Goal: Task Accomplishment & Management: Complete application form

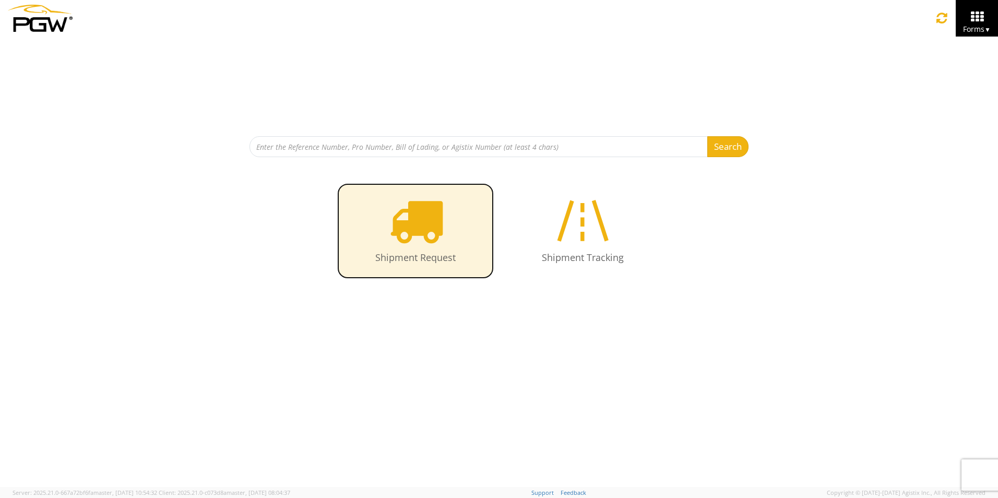
click at [421, 241] on icon at bounding box center [416, 221] width 54 height 54
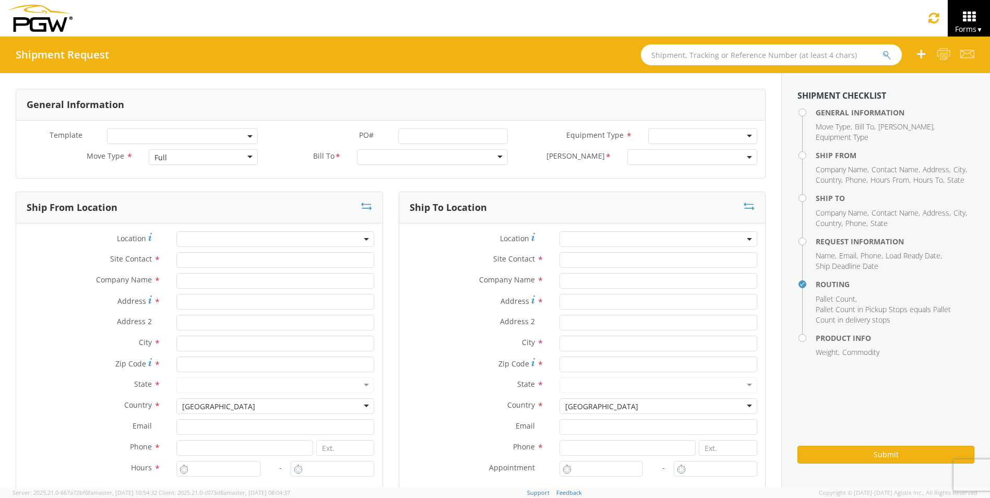
click at [230, 158] on div "Full" at bounding box center [203, 157] width 109 height 16
click at [381, 160] on div at bounding box center [432, 157] width 151 height 16
click at [386, 156] on div at bounding box center [432, 157] width 151 height 16
type input "5530"
click at [402, 156] on div at bounding box center [436, 157] width 152 height 16
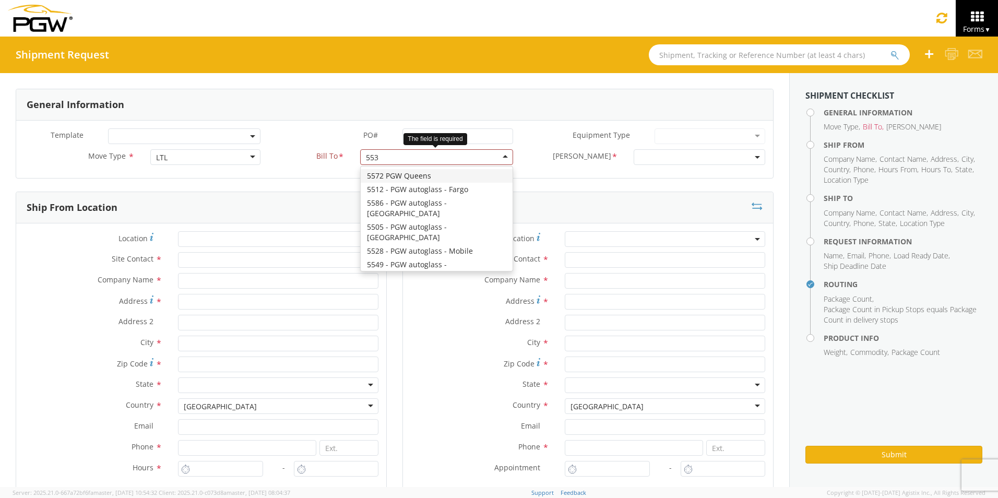
type input "5530"
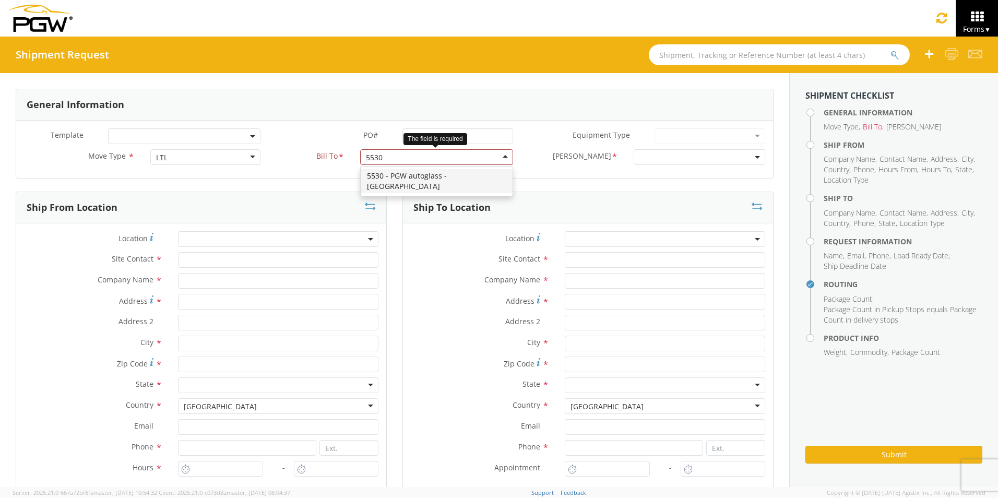
click at [388, 183] on div "5530 - PGW autoglass - [GEOGRAPHIC_DATA]" at bounding box center [436, 181] width 151 height 29
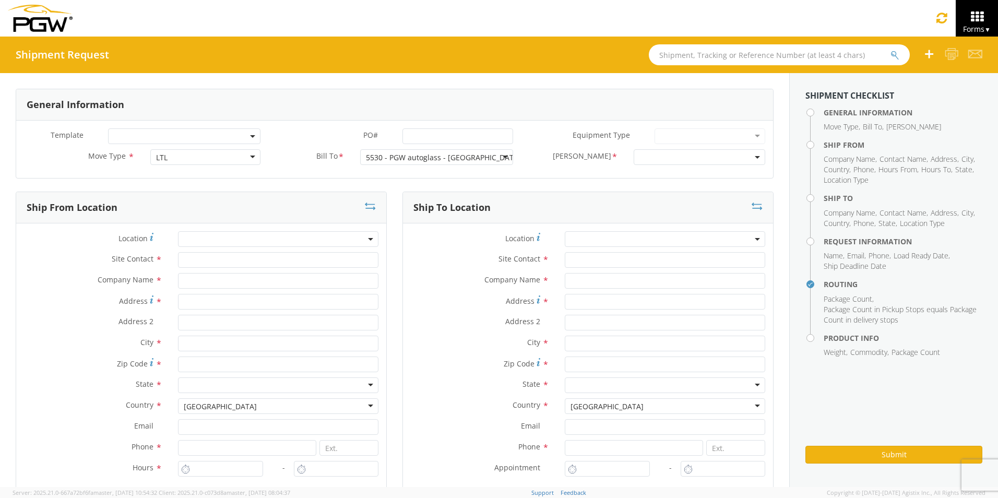
click at [537, 168] on div "[PERSON_NAME] * 5530-6300-66000-0000 5530-3600-50180-0000 5530-6305-66000-0000" at bounding box center [647, 159] width 252 height 21
click at [684, 153] on span at bounding box center [700, 157] width 132 height 16
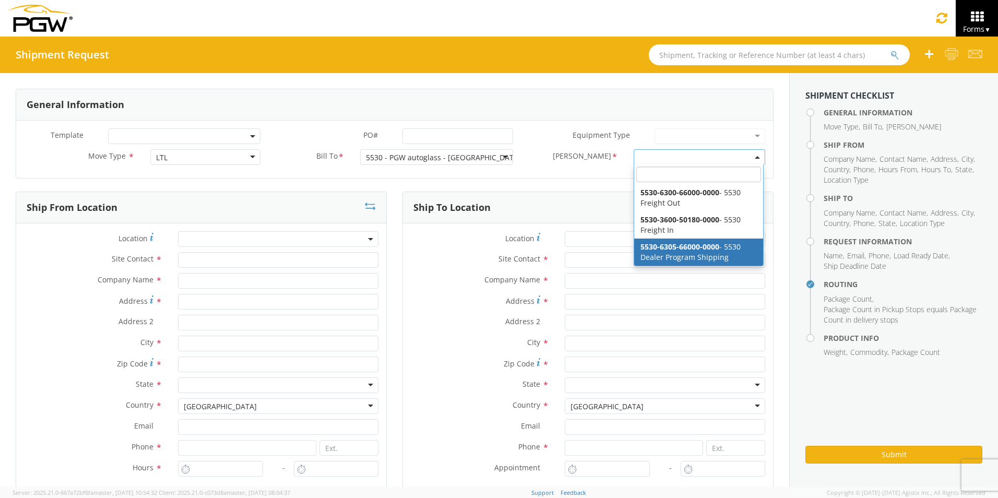
select select "5530-6305-66000-0000"
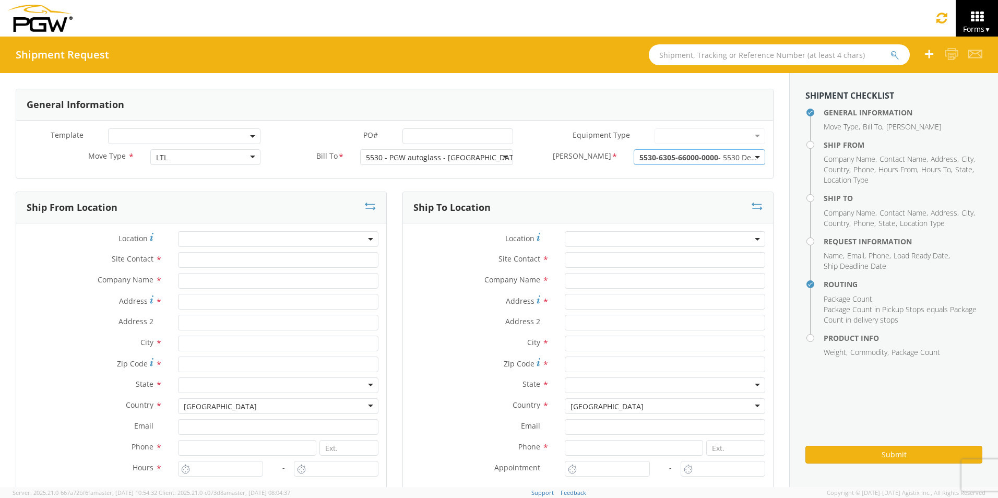
click at [368, 240] on b at bounding box center [370, 239] width 5 height 3
click at [194, 258] on input "search" at bounding box center [277, 256] width 193 height 16
type input "5530"
type input "5530 Branch Manager"
type input "5530 - PGW autoglass - [GEOGRAPHIC_DATA]"
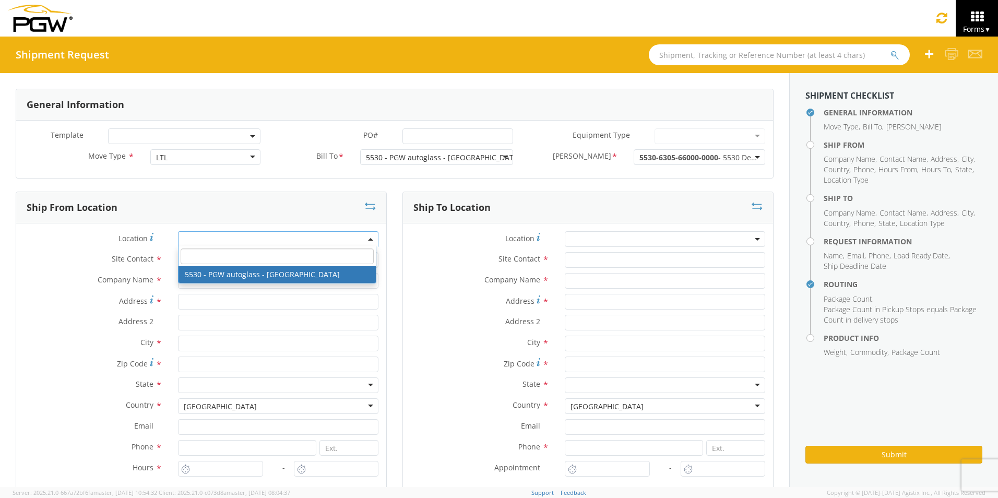
type input "[STREET_ADDRESS]"
type input "Bldg. 300. Ste. 330"
type input "[GEOGRAPHIC_DATA]"
type input "37217"
type input "[EMAIL_ADDRESS][DOMAIN_NAME]"
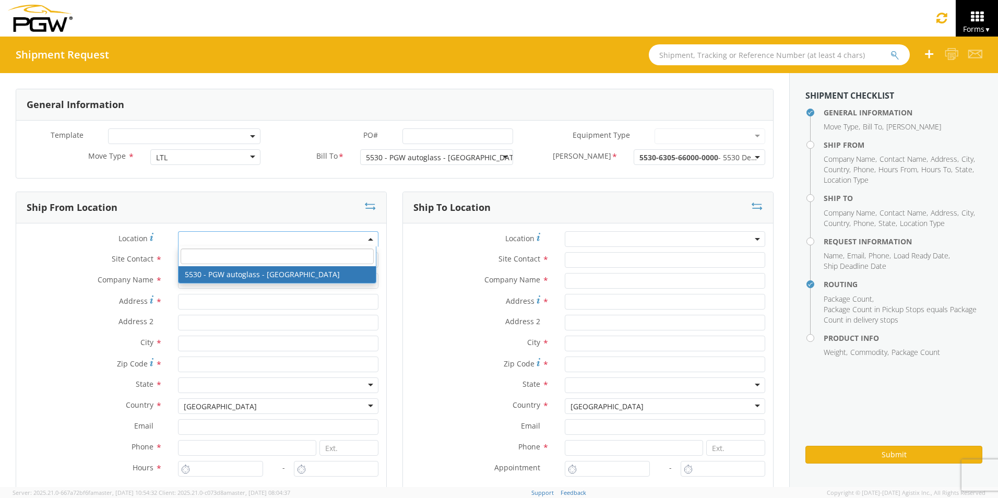
type input "[PHONE_NUMBER]"
type input "8:00 AM"
type input "5:00 PM"
select select "28357"
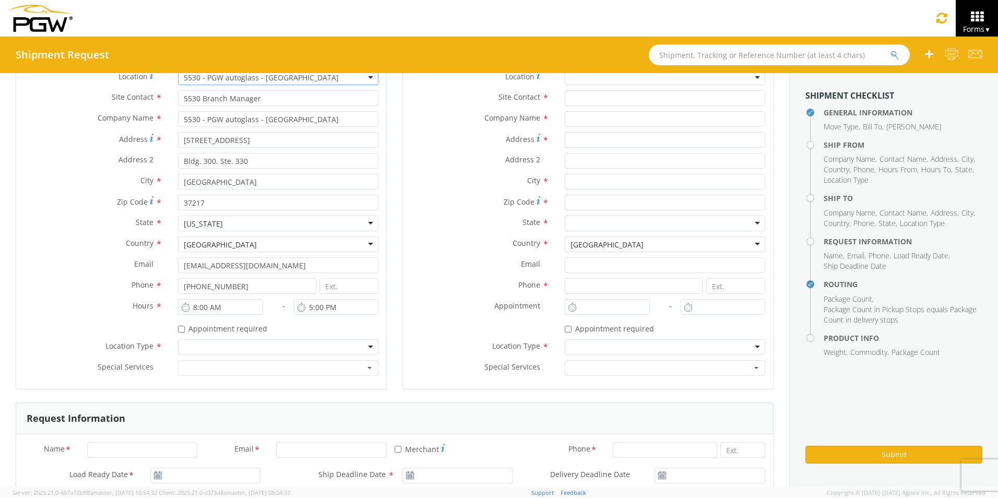
scroll to position [209, 0]
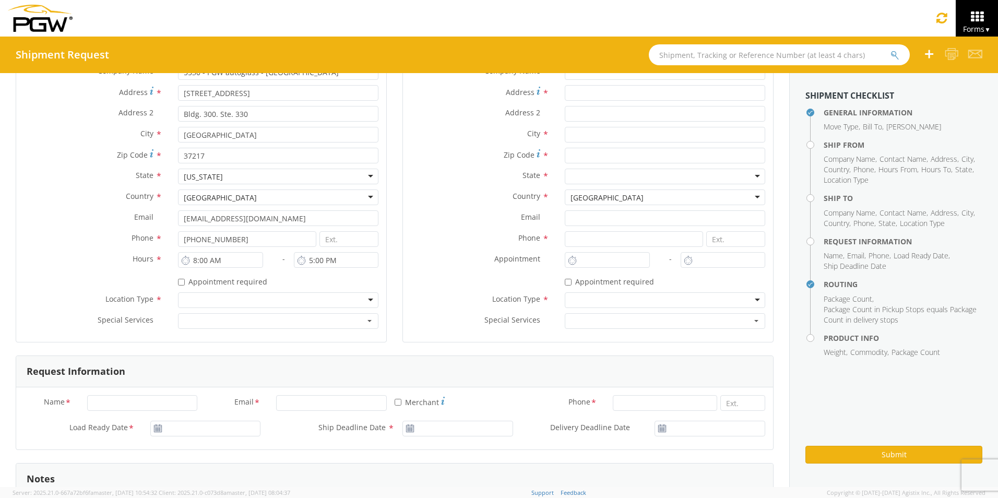
click at [219, 304] on div at bounding box center [278, 300] width 200 height 16
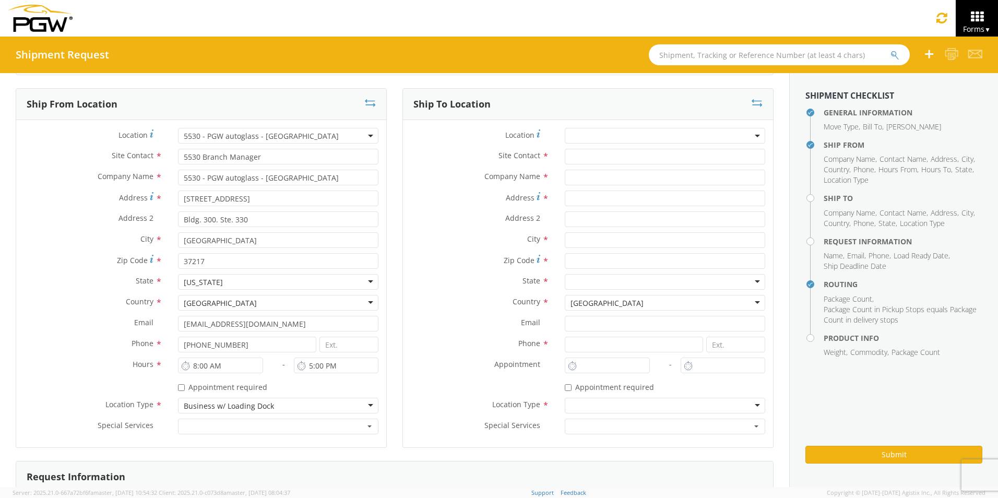
scroll to position [104, 0]
click at [596, 177] on input "text" at bounding box center [665, 177] width 200 height 16
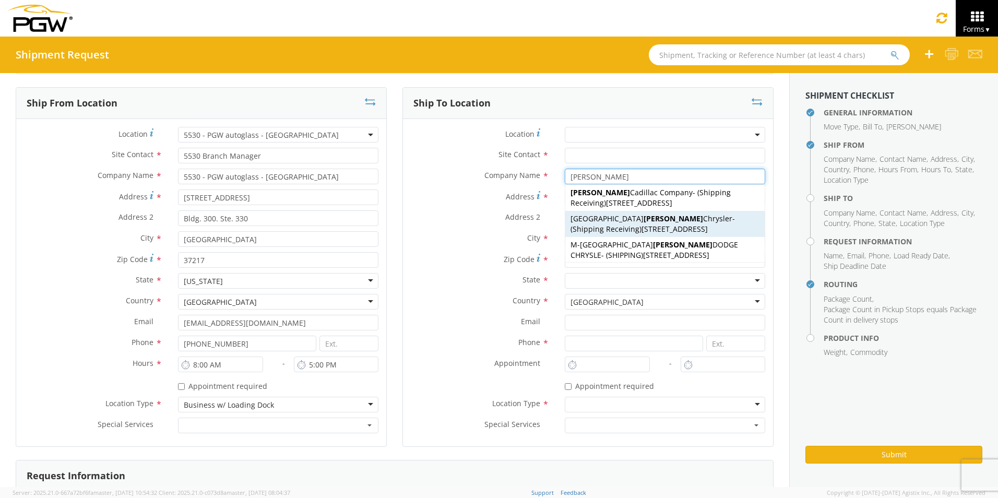
scroll to position [0, 0]
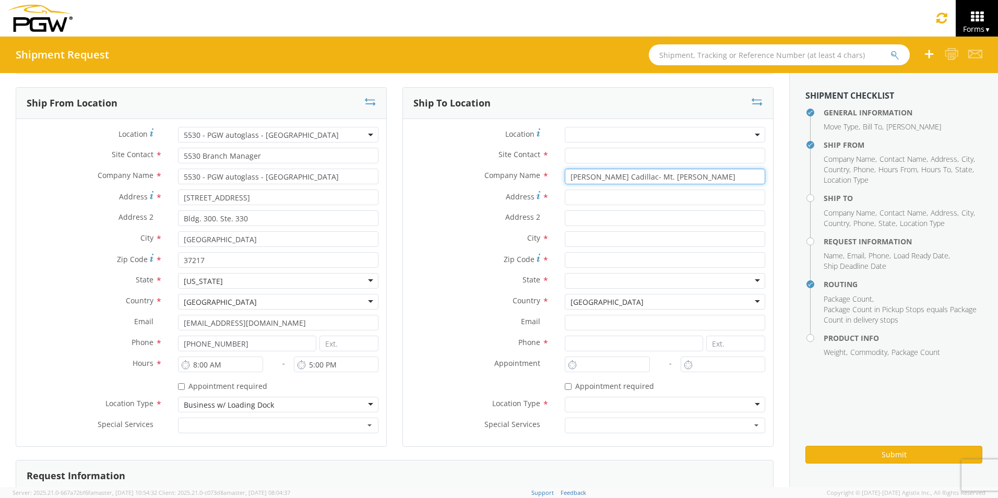
type input "[PERSON_NAME] Cadillac- Mt. [PERSON_NAME]"
click at [580, 198] on input "Address *" at bounding box center [665, 197] width 200 height 16
type input "[STREET_ADDRESS]"
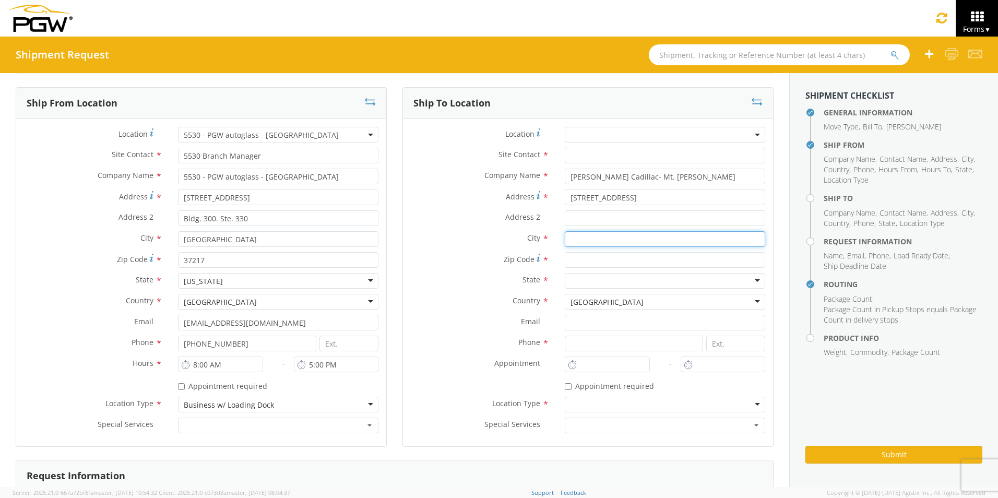
click at [572, 242] on input "text" at bounding box center [665, 239] width 200 height 16
type input "Mount [PERSON_NAME]"
click at [607, 258] on input "Zip Code *" at bounding box center [665, 260] width 200 height 16
type input "37122"
click at [585, 280] on div at bounding box center [665, 281] width 200 height 16
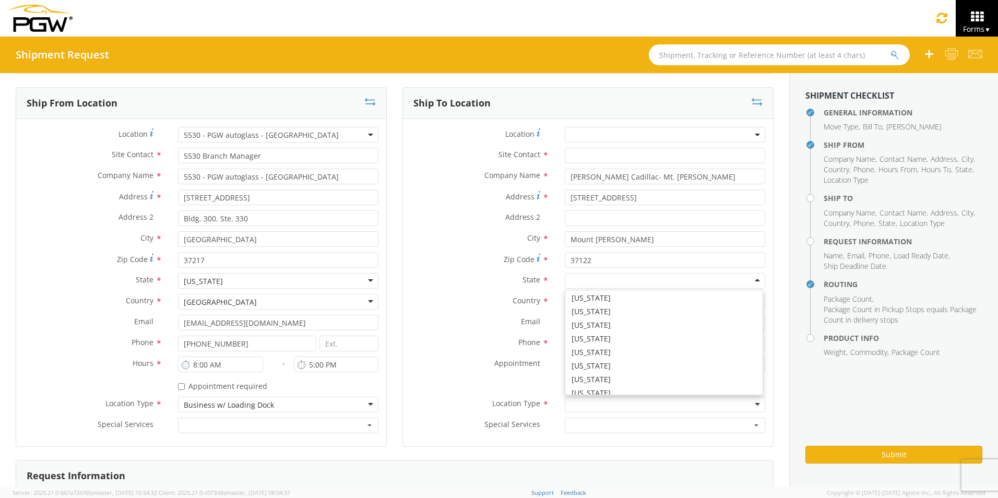
scroll to position [626, 0]
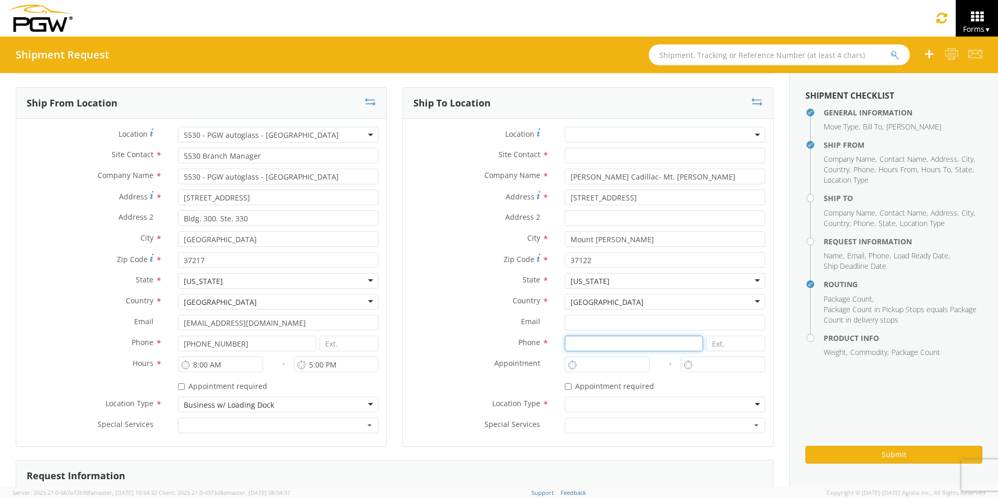
click at [580, 347] on input at bounding box center [634, 344] width 138 height 16
type input "6159884518"
click at [580, 404] on div at bounding box center [665, 405] width 200 height 16
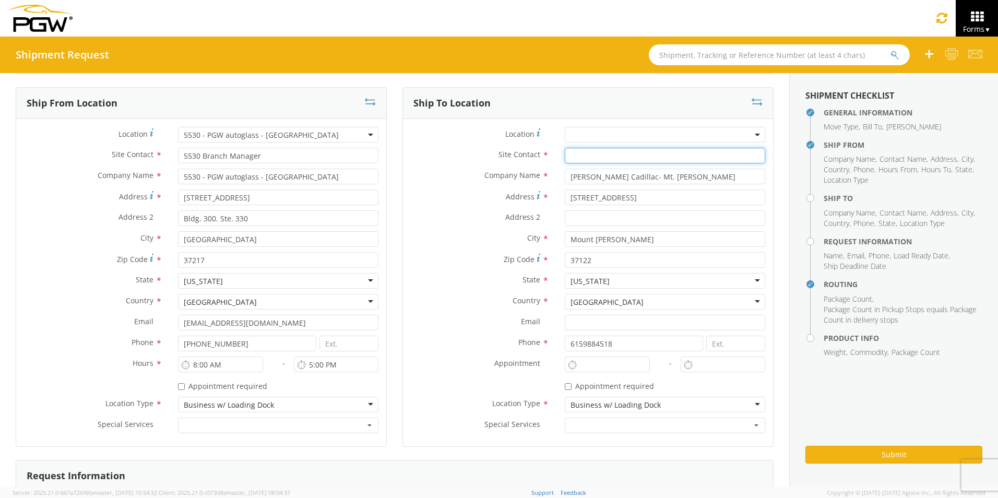
click at [578, 157] on input "text" at bounding box center [665, 156] width 200 height 16
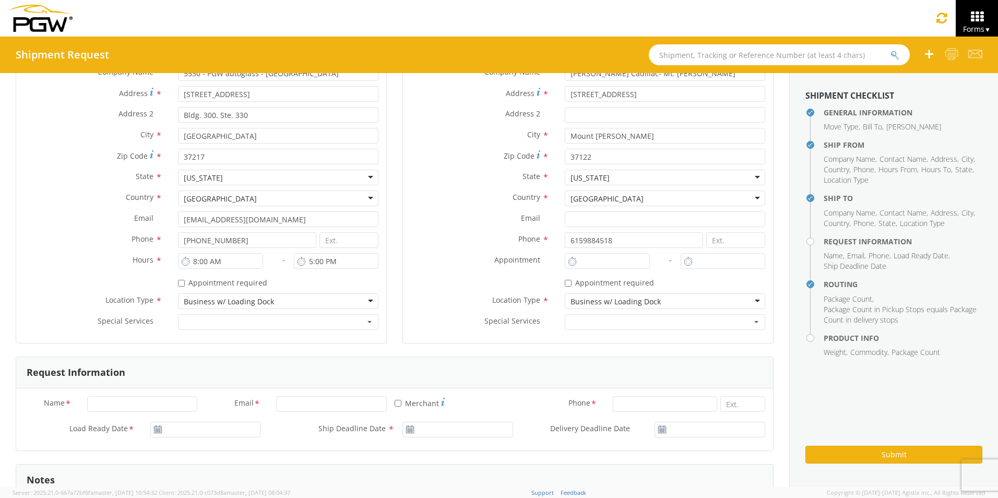
scroll to position [313, 0]
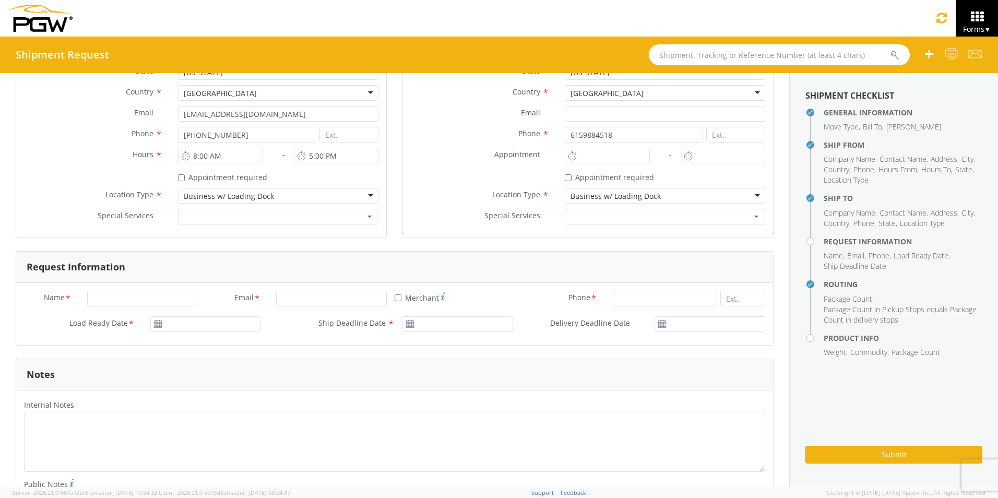
type input "Parts Dept."
click at [104, 295] on input "Name *" at bounding box center [142, 299] width 111 height 16
type input "[PERSON_NAME]"
click at [300, 298] on input "Email *" at bounding box center [331, 299] width 111 height 16
type input "[EMAIL_ADDRESS][DOMAIN_NAME]"
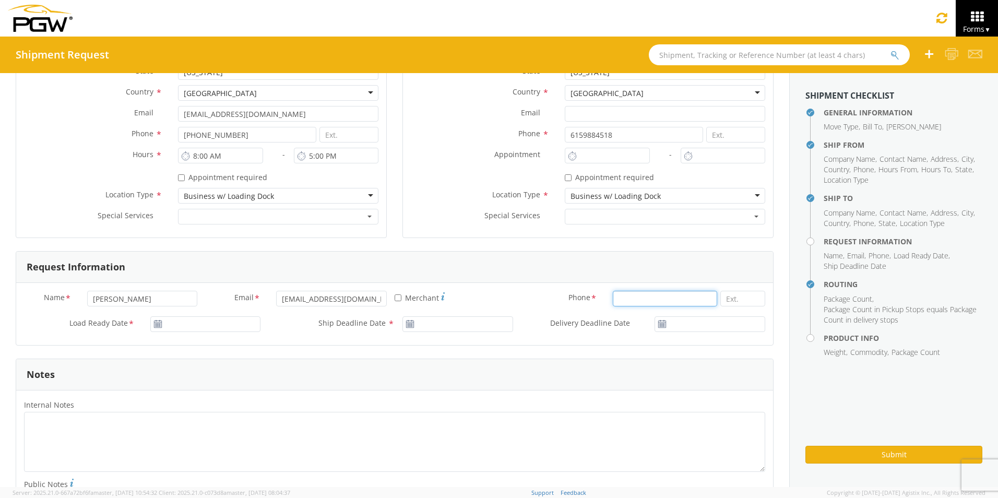
click at [624, 298] on input at bounding box center [665, 299] width 105 height 16
type input "615.642.4703"
type input "[DATE]"
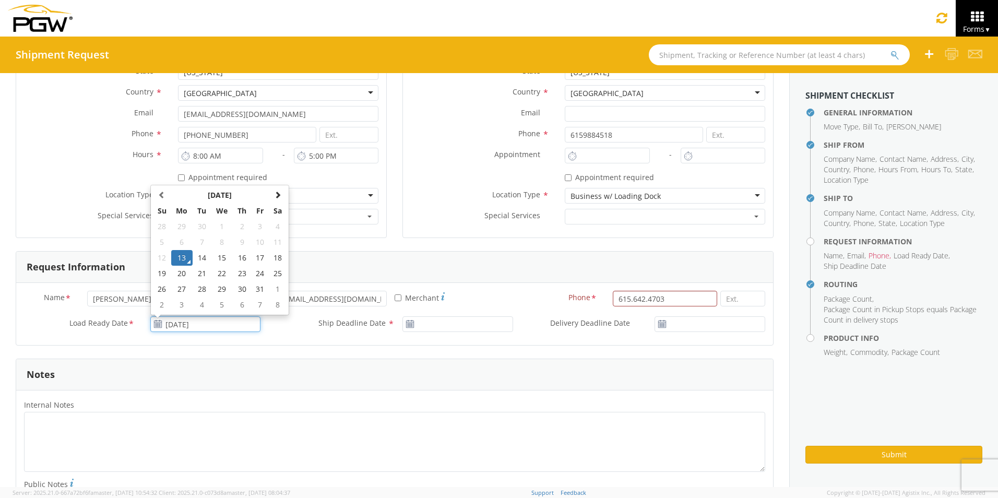
click at [207, 323] on input "[DATE]" at bounding box center [205, 324] width 111 height 16
click at [186, 260] on td "13" at bounding box center [182, 258] width 22 height 16
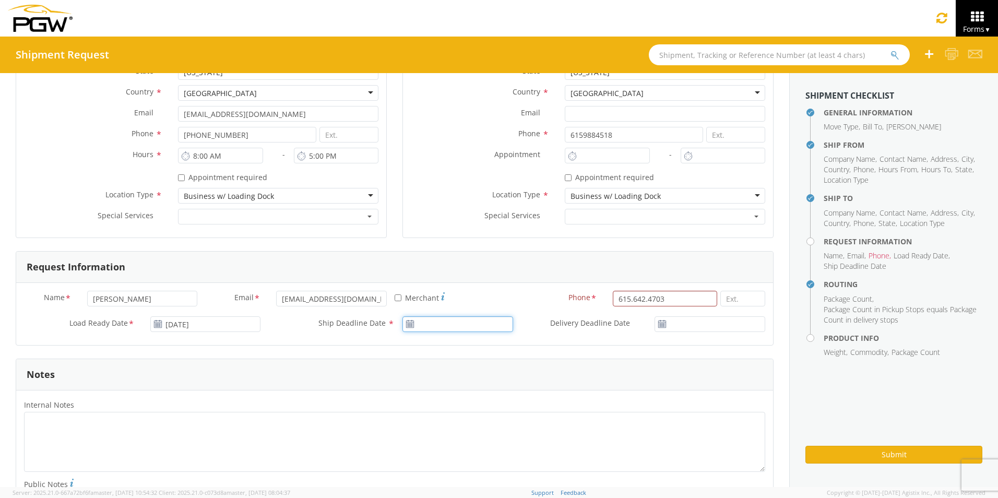
type input "[DATE]"
click at [458, 325] on input "[DATE]" at bounding box center [457, 324] width 111 height 16
click at [434, 258] on td "13" at bounding box center [434, 258] width 22 height 16
drag, startPoint x: 670, startPoint y: 296, endPoint x: 585, endPoint y: 308, distance: 85.5
click at [585, 308] on div "Phone * 615.642.4703" at bounding box center [647, 301] width 252 height 21
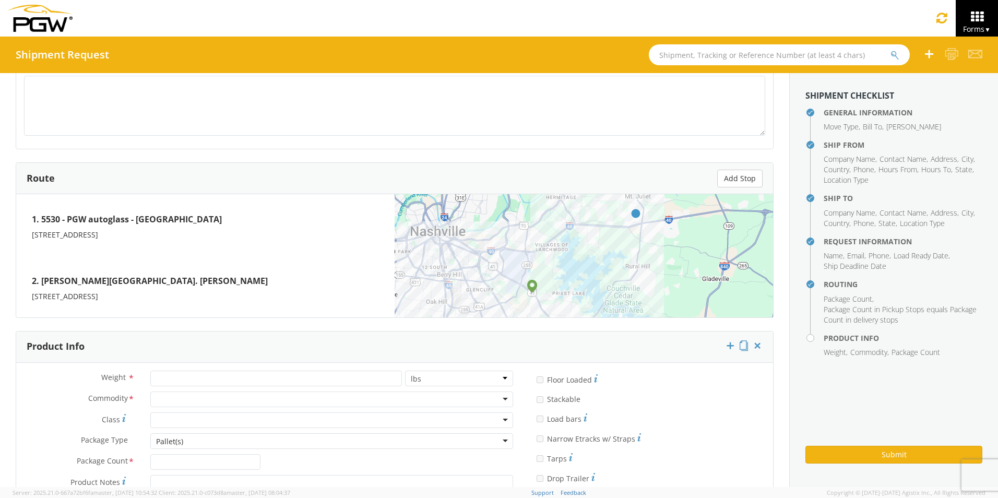
scroll to position [812, 0]
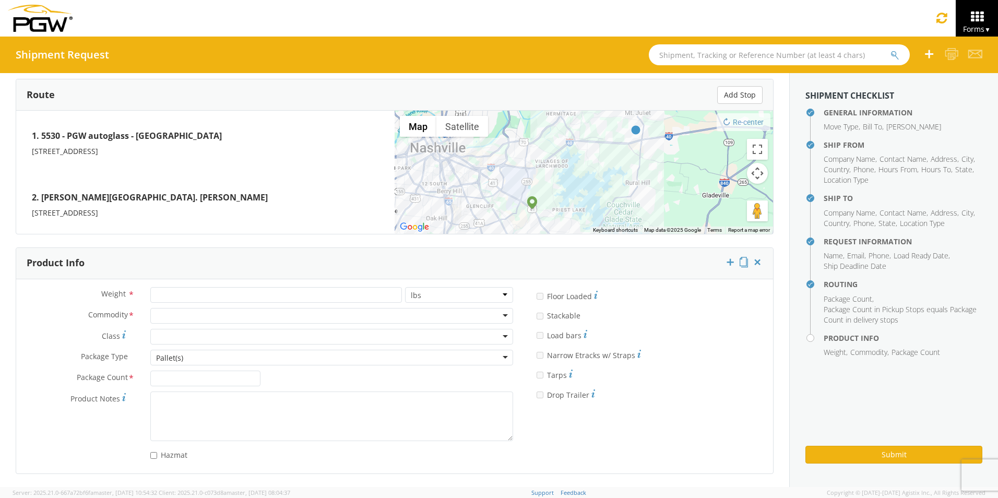
type input "6156424703"
click at [207, 295] on input "number" at bounding box center [276, 295] width 252 height 16
type input "75"
click at [197, 315] on div at bounding box center [331, 316] width 363 height 16
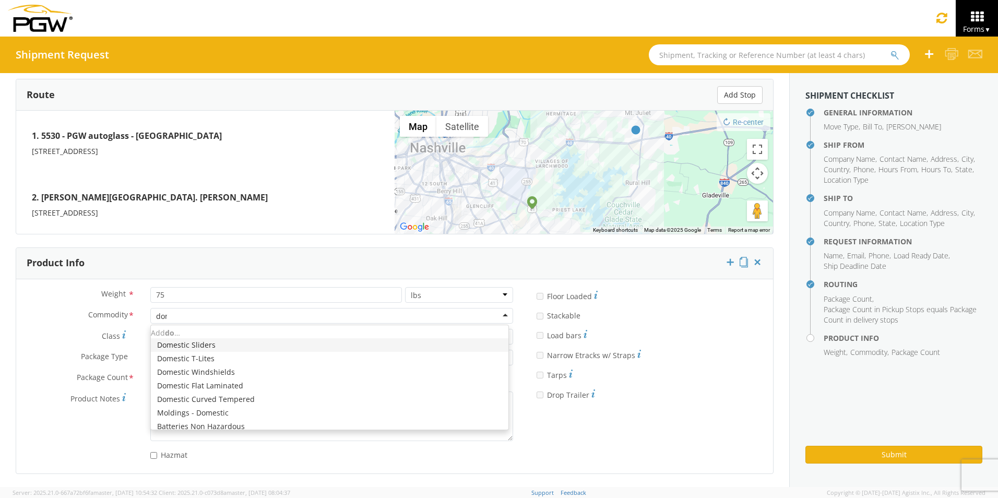
type input "dome"
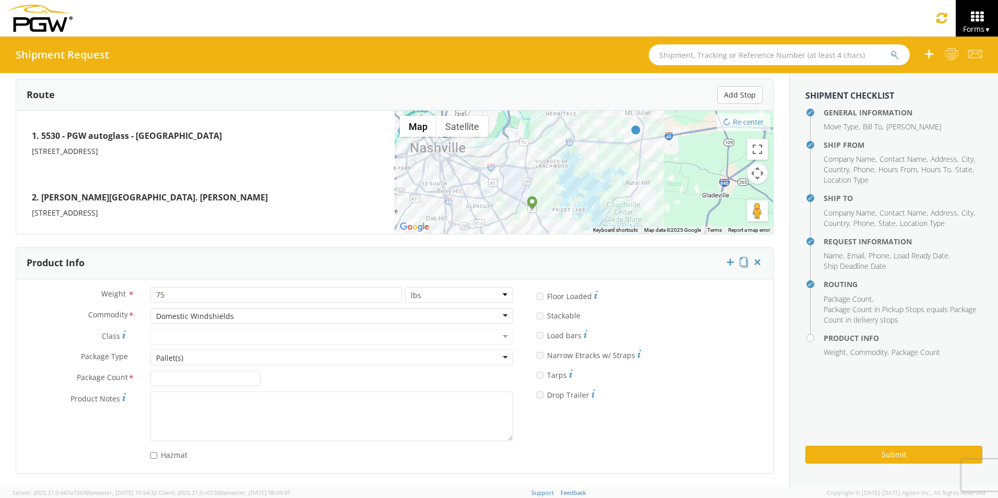
click at [202, 360] on div "Pallet(s)" at bounding box center [331, 358] width 363 height 16
click at [171, 380] on input "Package Count *" at bounding box center [205, 379] width 111 height 16
type input "1"
click at [657, 426] on div "Weight * 75 lbs kgs Commodity * Domestic Windshields Domestic Windshields Adhes…" at bounding box center [394, 376] width 757 height 179
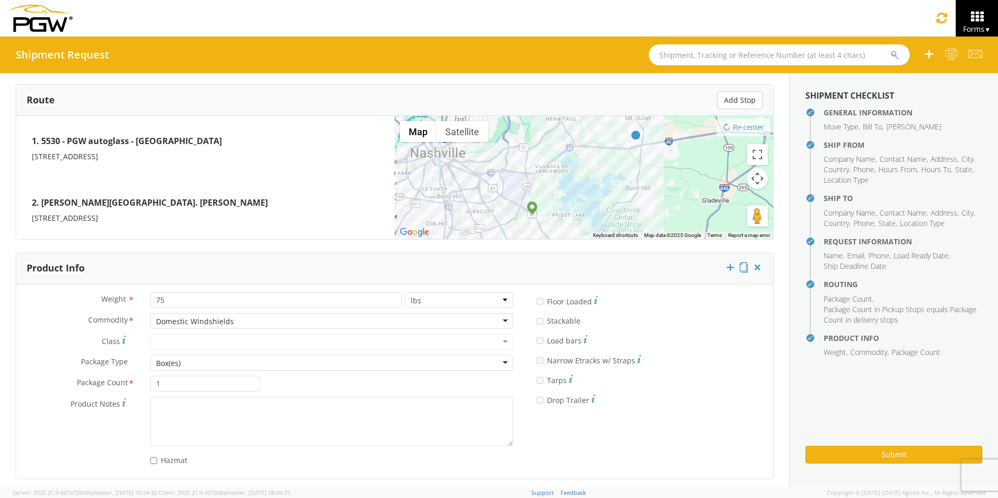
scroll to position [812, 0]
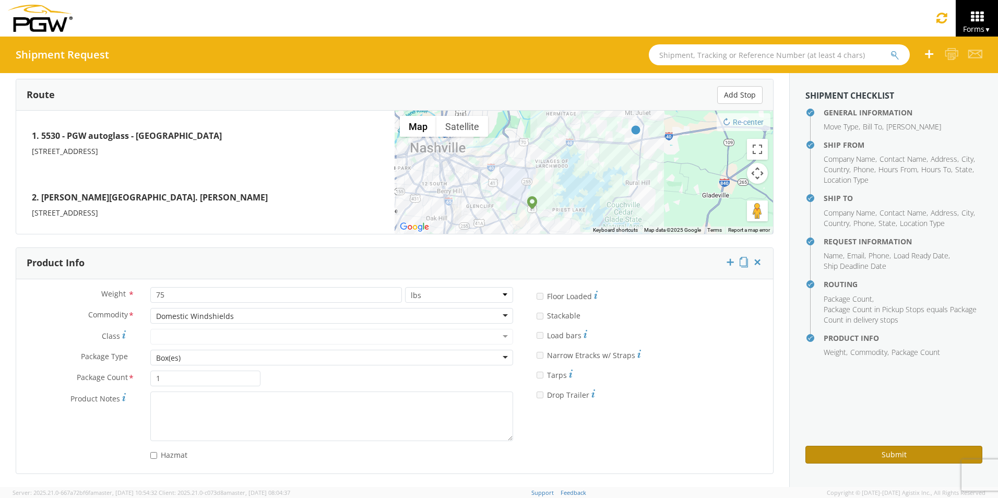
click at [883, 454] on button "Submit" at bounding box center [893, 455] width 177 height 18
